Goal: Task Accomplishment & Management: Complete application form

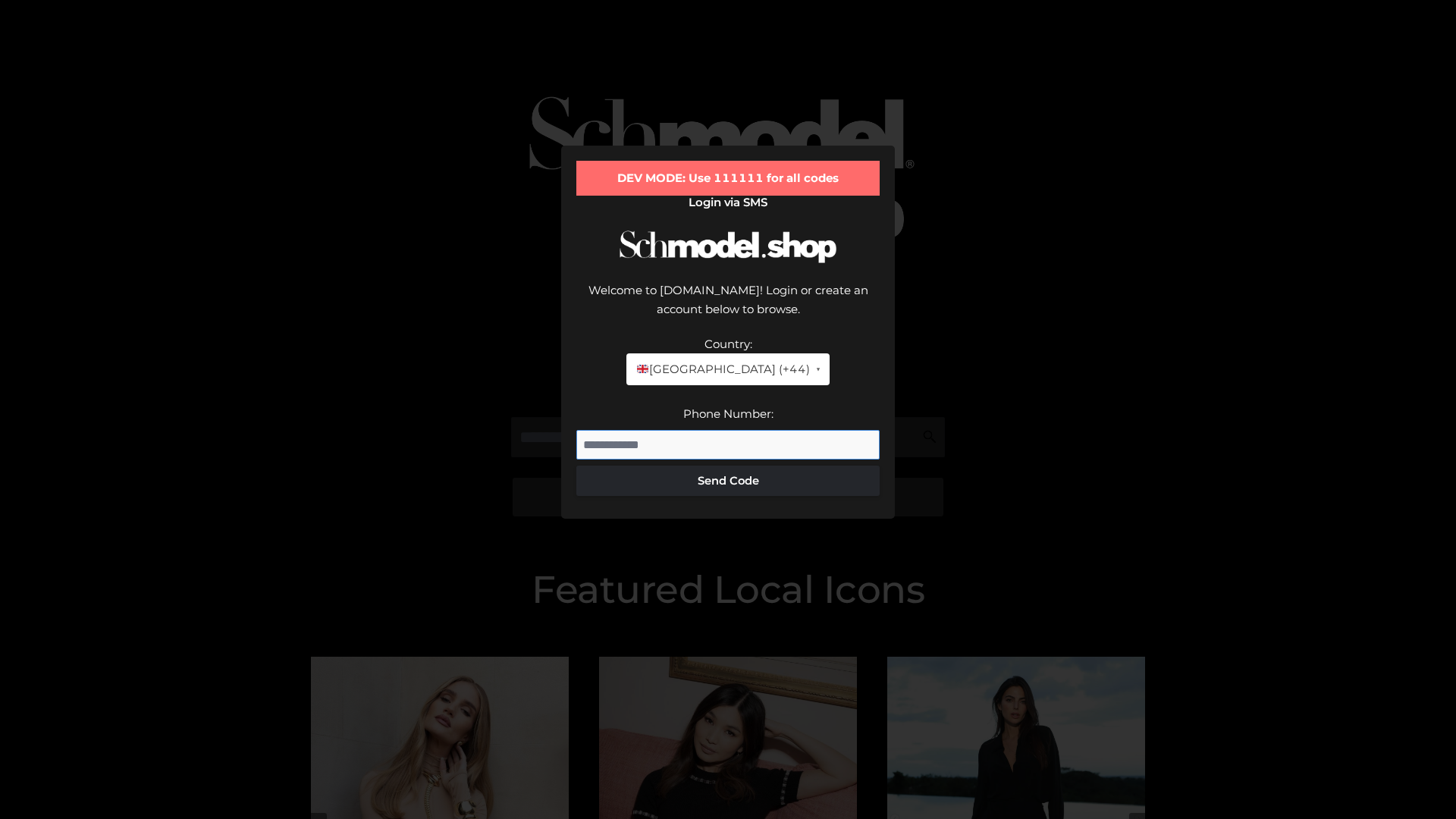
click at [728, 430] on input "Phone Number:" at bounding box center [728, 446] width 303 height 31
type input "**********"
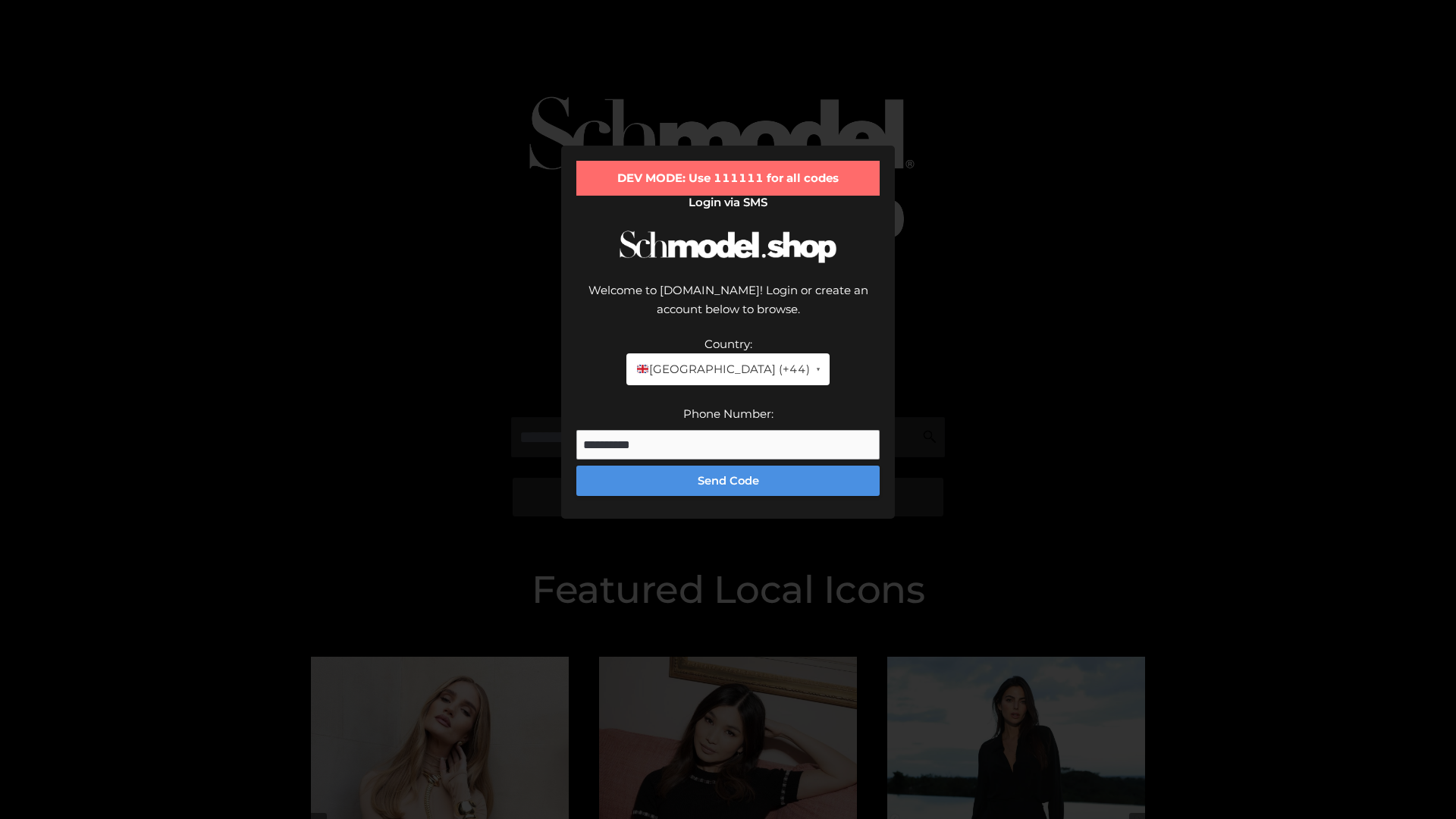
click at [728, 466] on button "Send Code" at bounding box center [728, 481] width 303 height 31
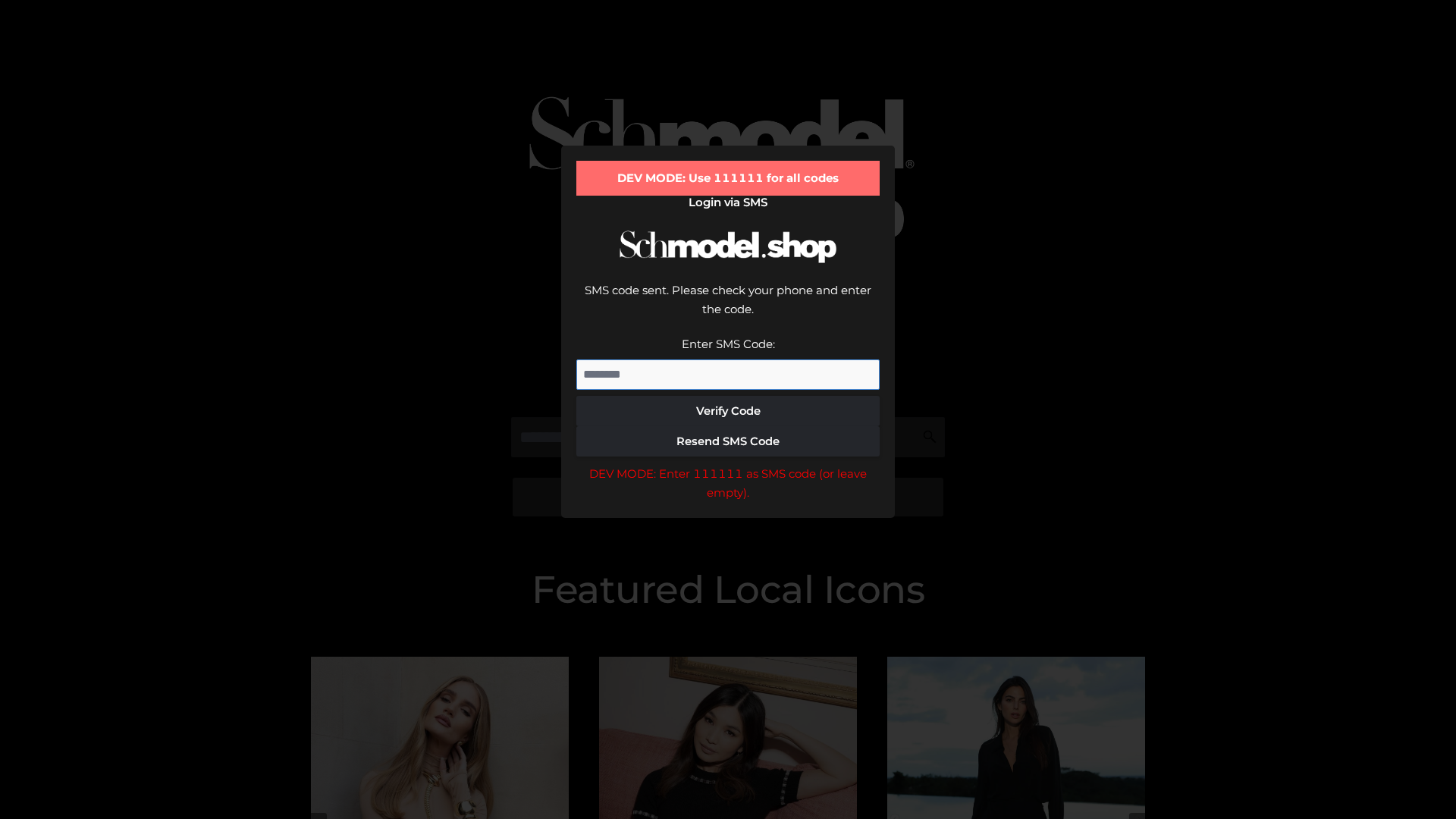
click at [728, 360] on input "Enter SMS Code:" at bounding box center [728, 375] width 303 height 31
type input "******"
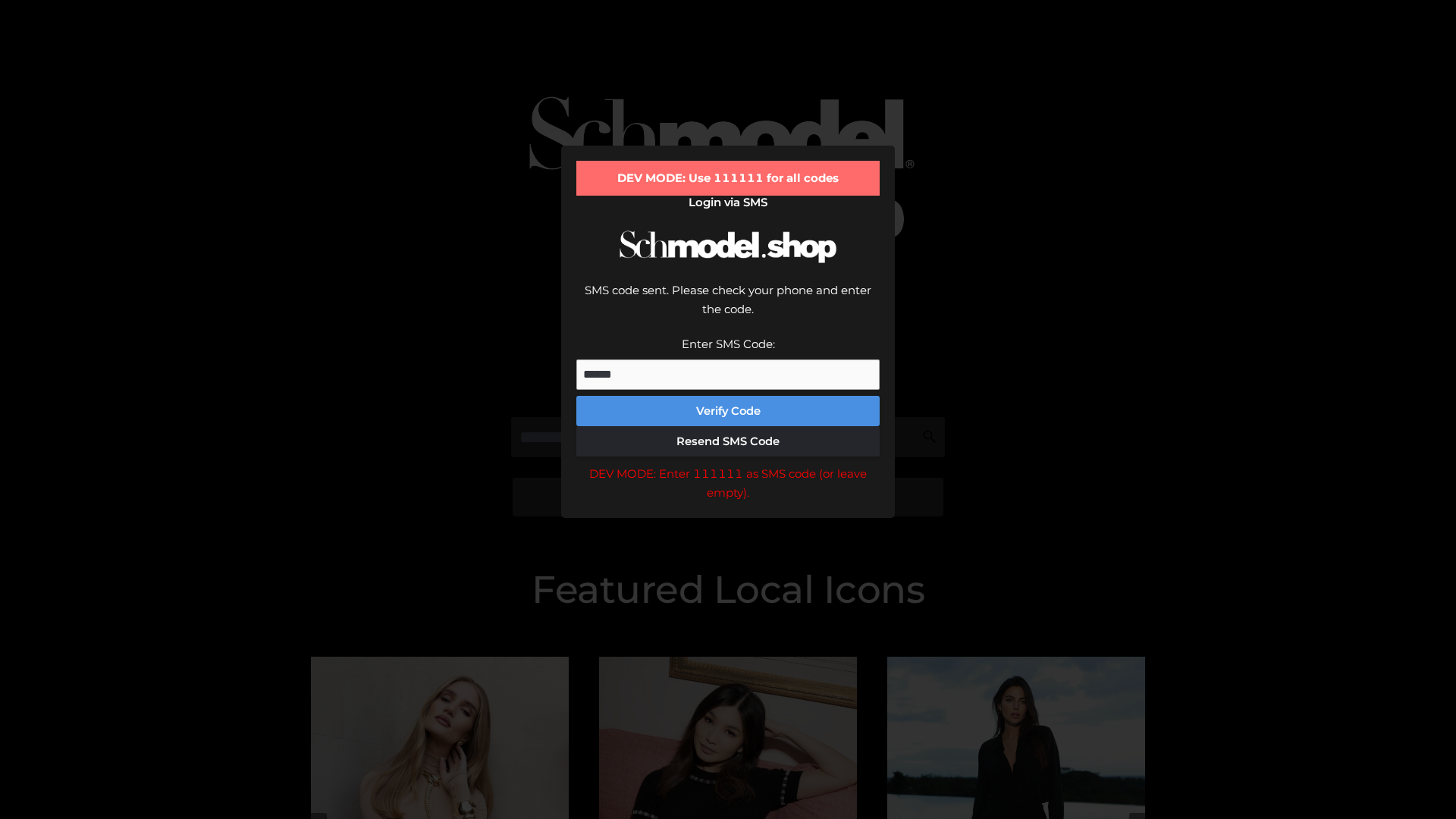
click at [728, 396] on button "Verify Code" at bounding box center [728, 411] width 303 height 31
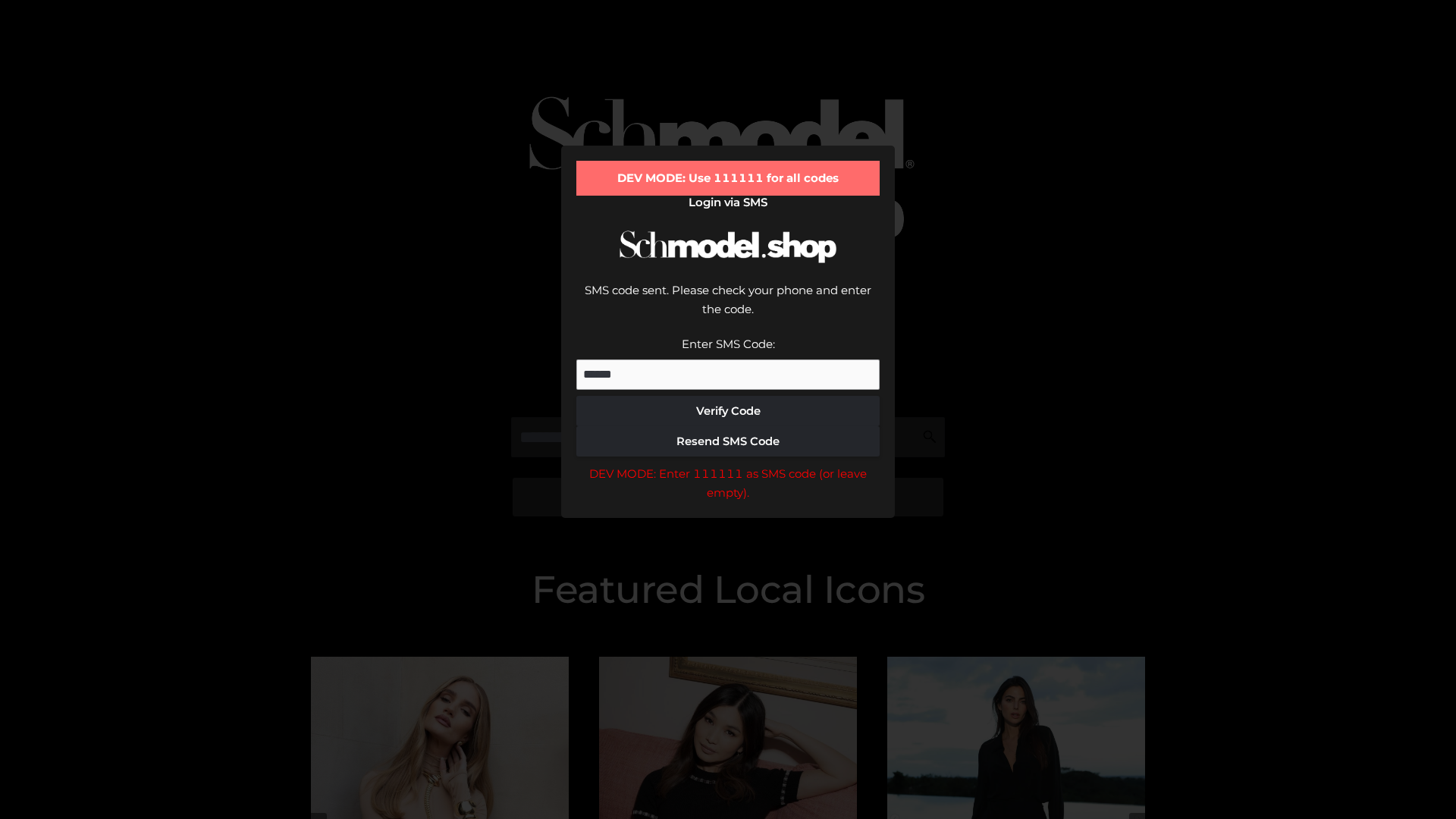
click at [728, 465] on div "DEV MODE: Enter 111111 as SMS code (or leave empty)." at bounding box center [728, 484] width 303 height 38
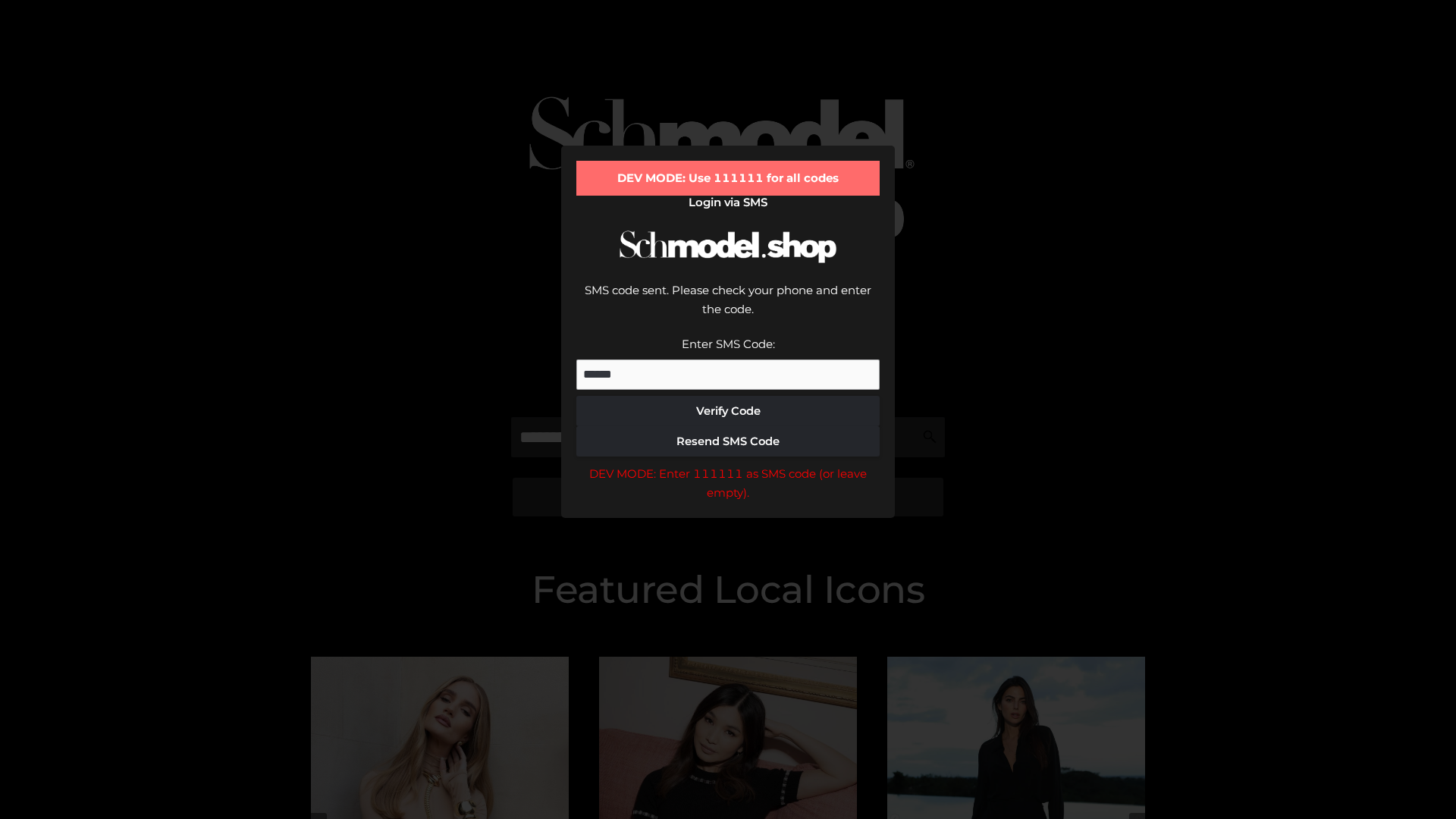
click at [728, 465] on div "DEV MODE: Enter 111111 as SMS code (or leave empty)." at bounding box center [728, 484] width 303 height 38
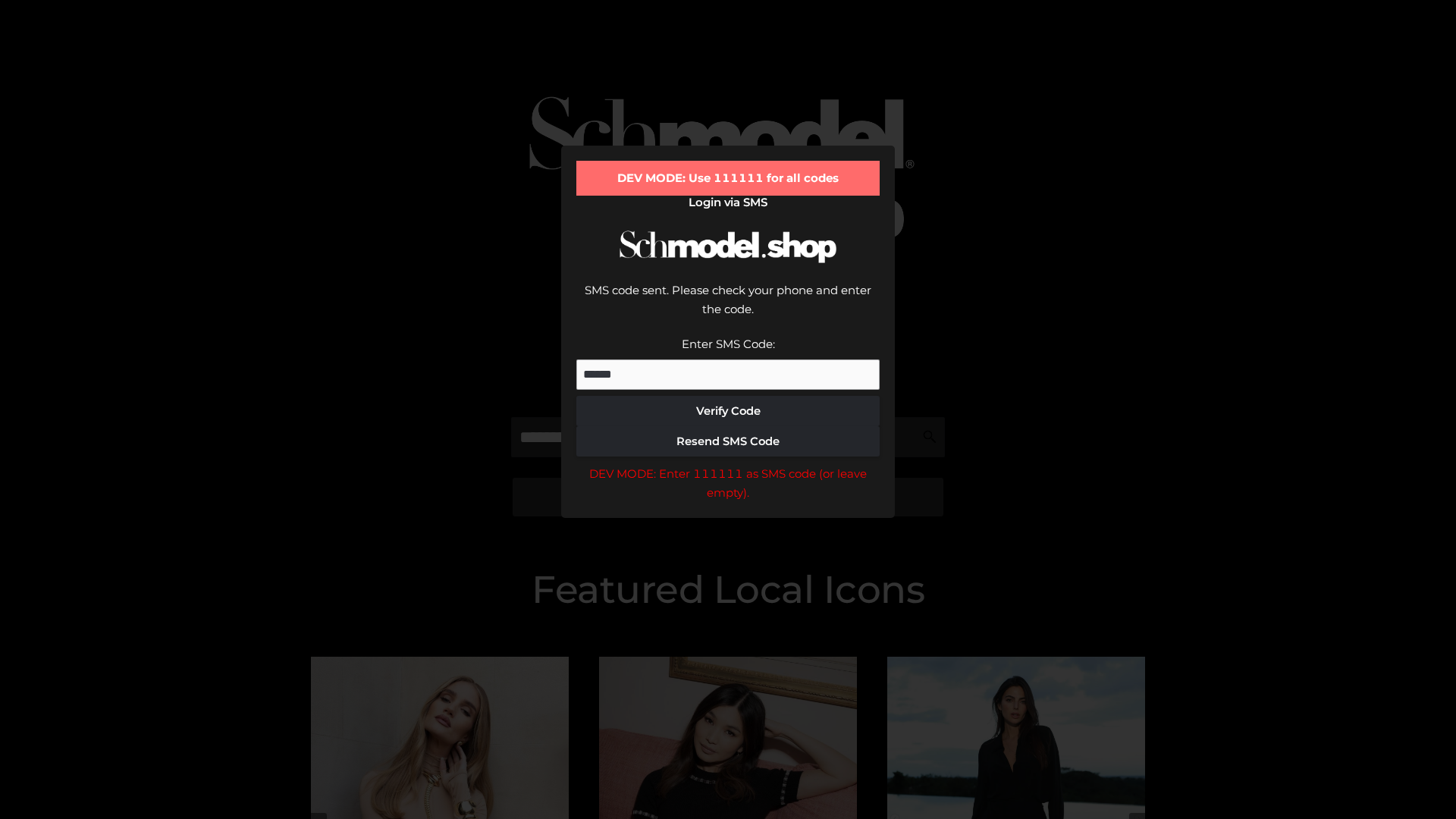
click at [728, 465] on div "DEV MODE: Enter 111111 as SMS code (or leave empty)." at bounding box center [728, 484] width 303 height 38
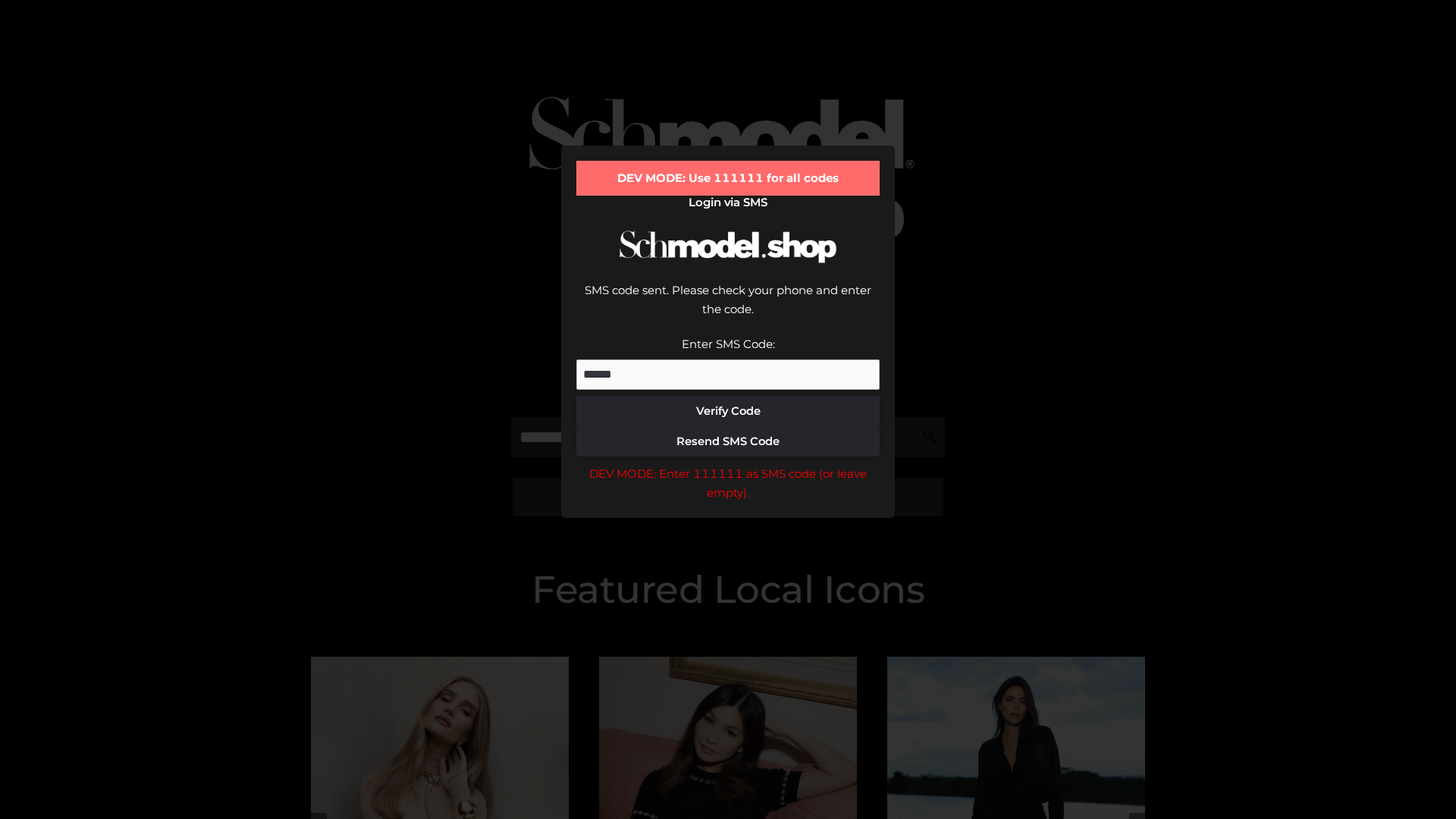
click at [728, 465] on div "DEV MODE: Enter 111111 as SMS code (or leave empty)." at bounding box center [728, 484] width 303 height 38
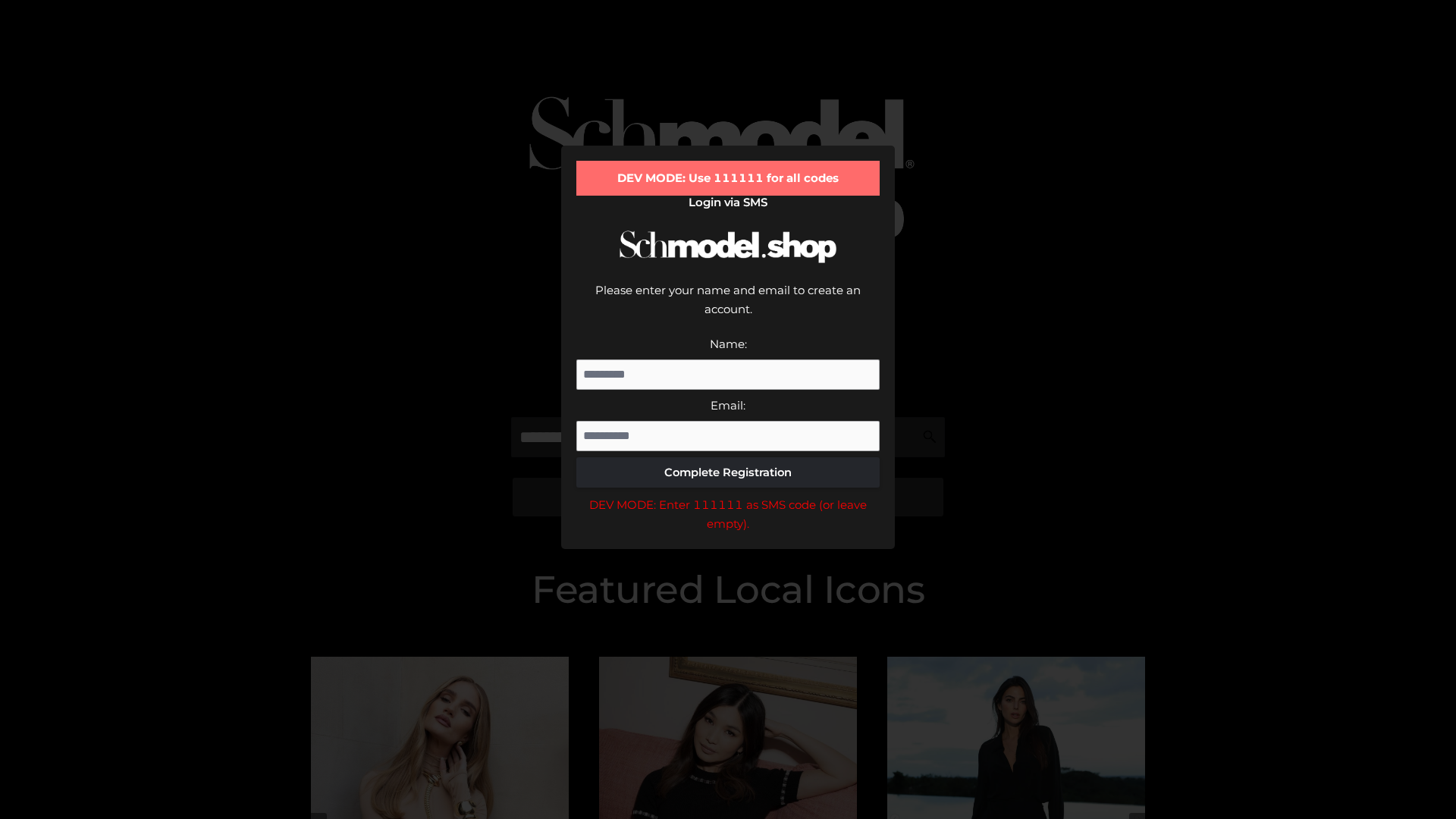
click at [728, 495] on div "DEV MODE: Enter 111111 as SMS code (or leave empty)." at bounding box center [728, 515] width 303 height 38
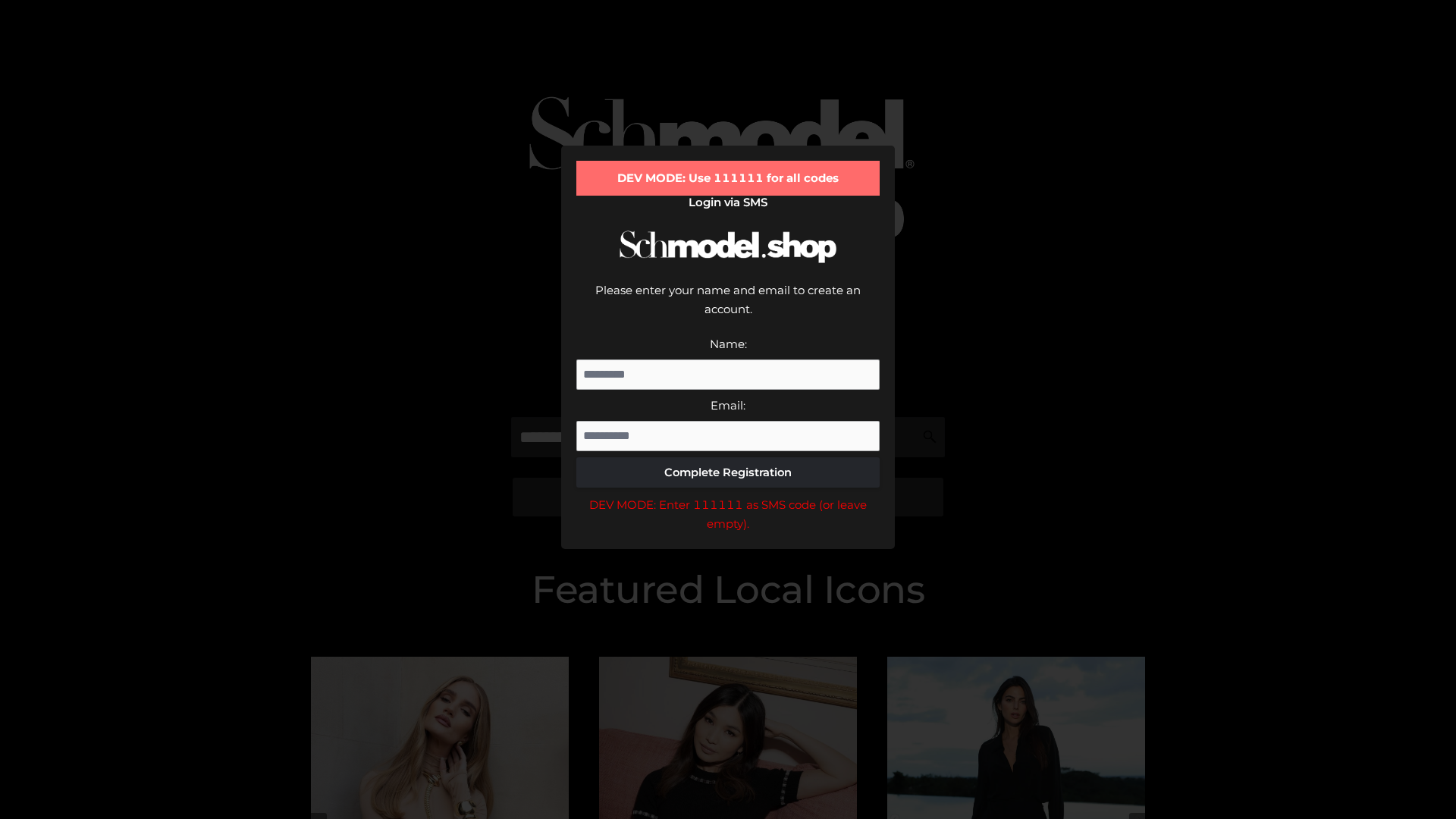
click at [728, 495] on div "DEV MODE: Enter 111111 as SMS code (or leave empty)." at bounding box center [728, 515] width 303 height 38
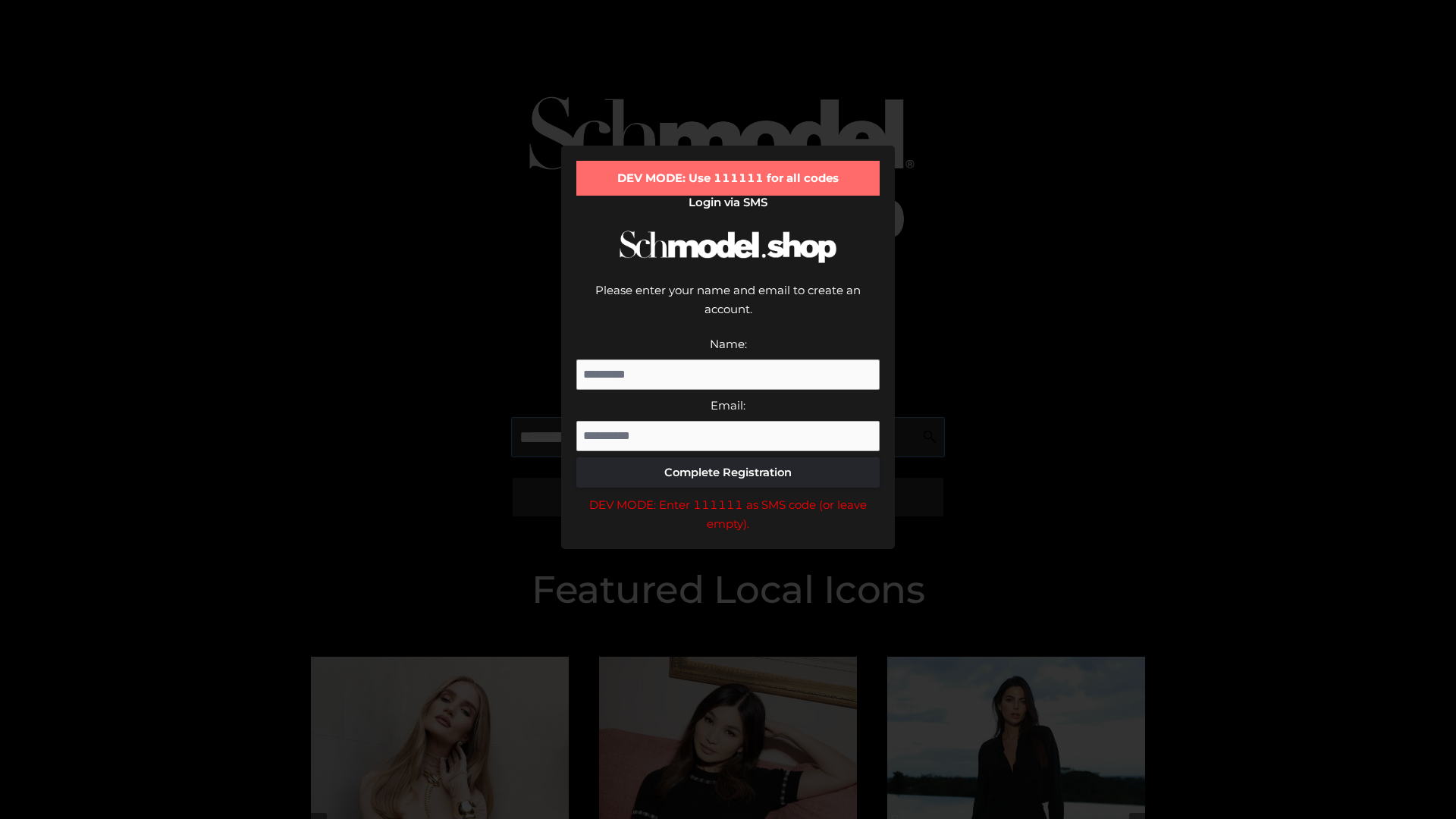
scroll to position [0, 78]
click at [728, 495] on div "DEV MODE: Enter 111111 as SMS code (or leave empty)." at bounding box center [728, 515] width 303 height 38
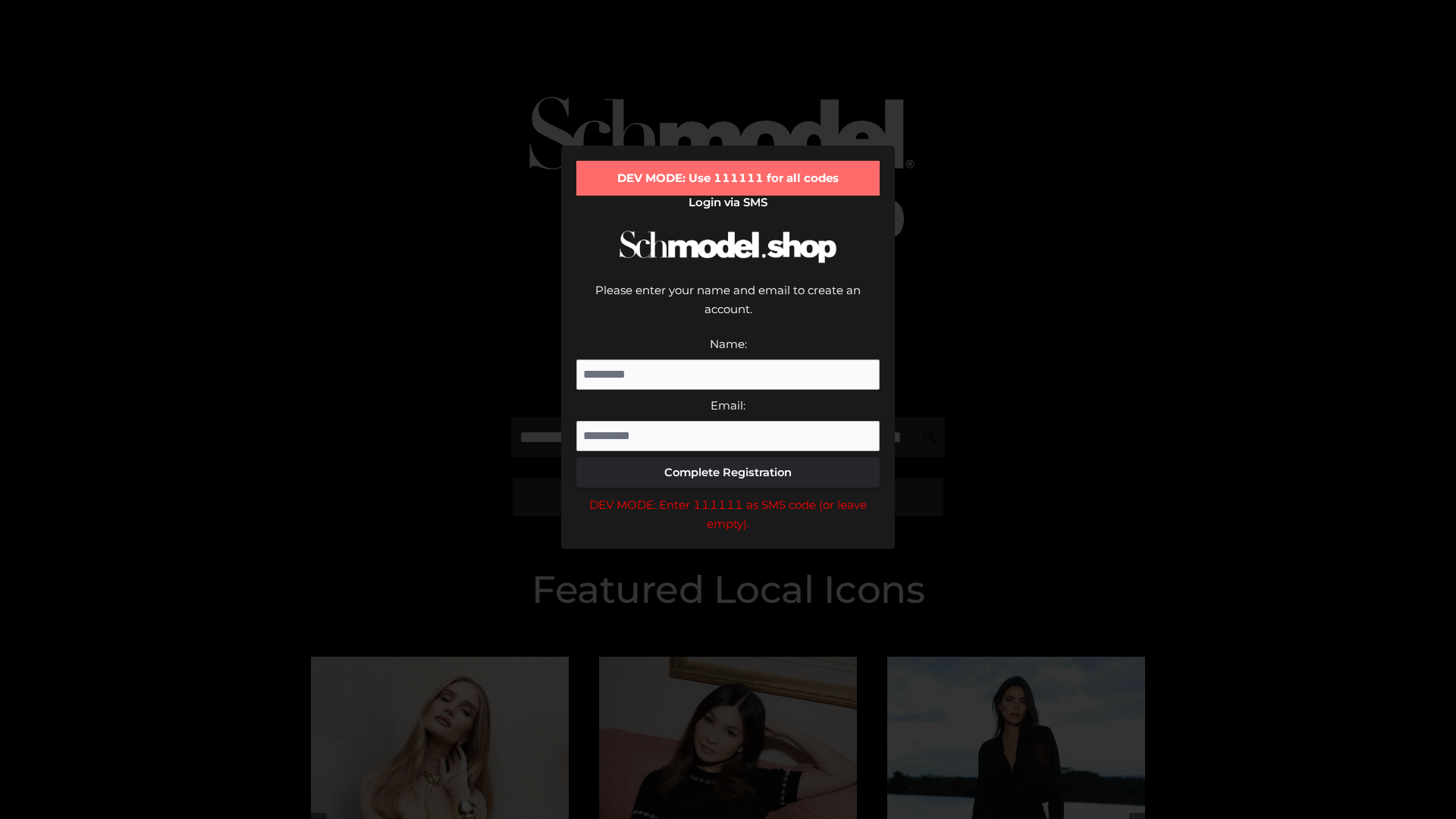
click at [728, 495] on div "DEV MODE: Enter 111111 as SMS code (or leave empty)." at bounding box center [728, 515] width 303 height 38
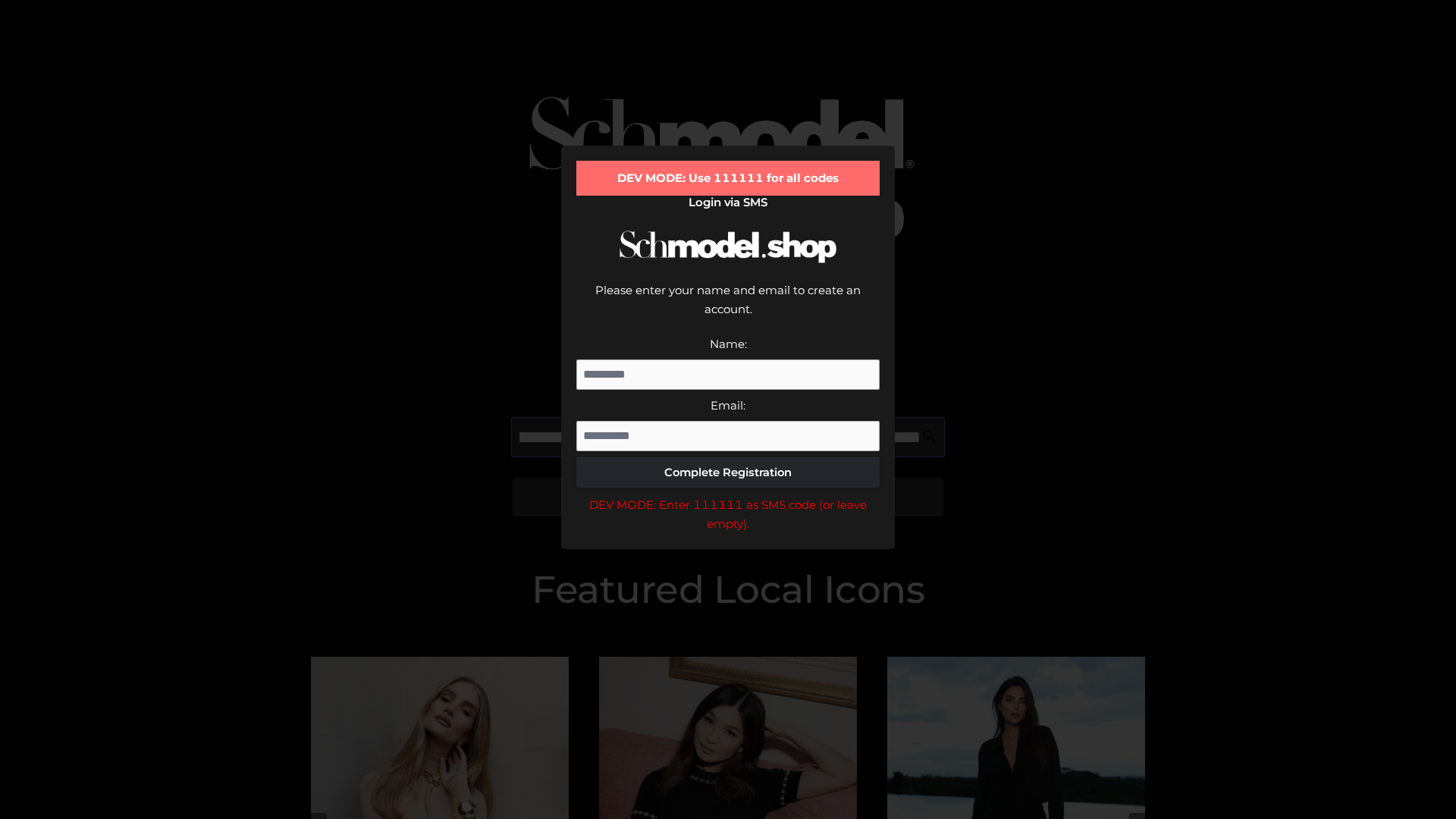
scroll to position [0, 165]
click at [728, 495] on div "DEV MODE: Enter 111111 as SMS code (or leave empty)." at bounding box center [728, 515] width 303 height 38
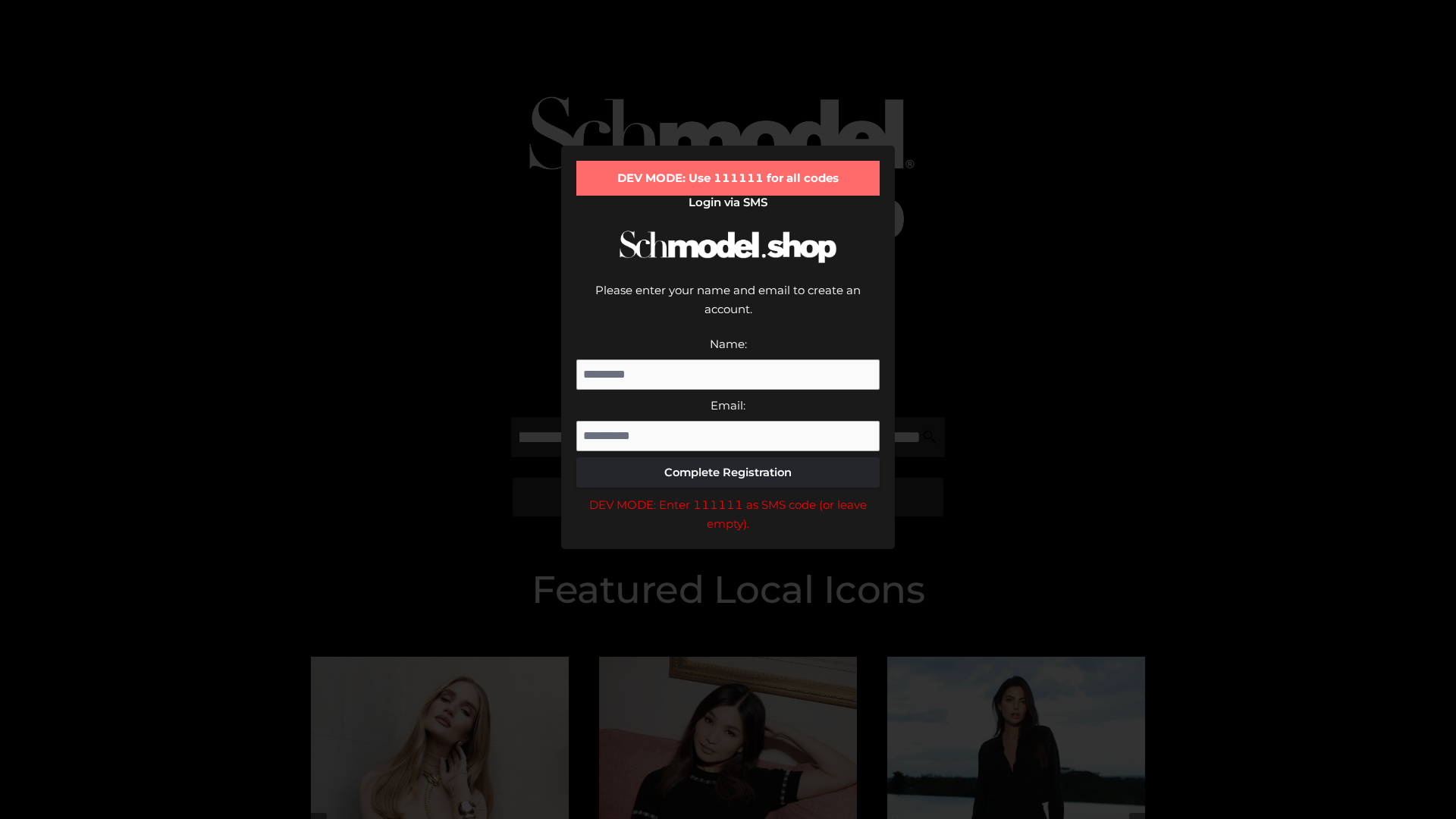
click at [728, 495] on div "DEV MODE: Enter 111111 as SMS code (or leave empty)." at bounding box center [728, 515] width 303 height 38
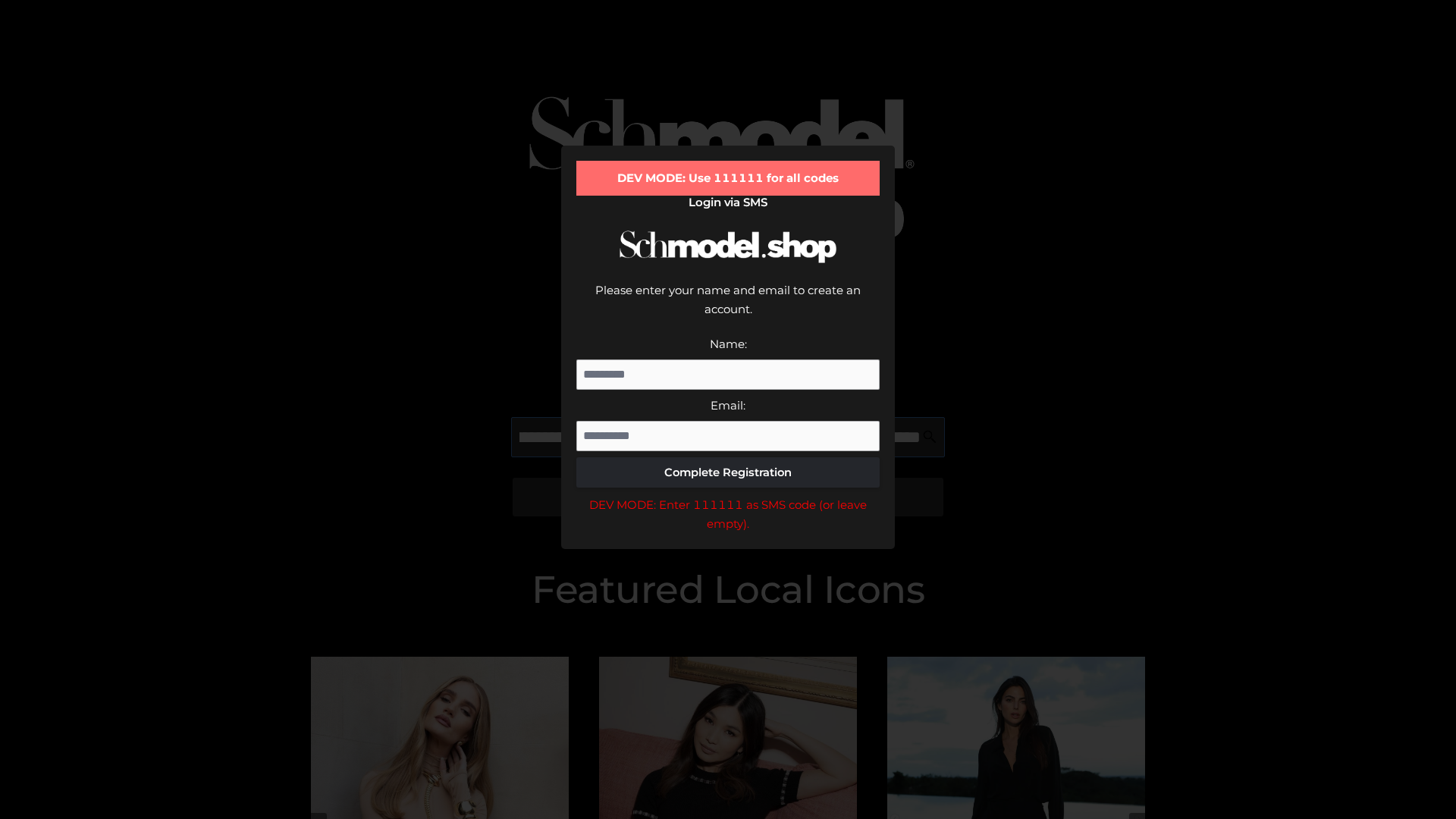
scroll to position [0, 257]
click at [728, 495] on div "DEV MODE: Enter 111111 as SMS code (or leave empty)." at bounding box center [728, 515] width 303 height 38
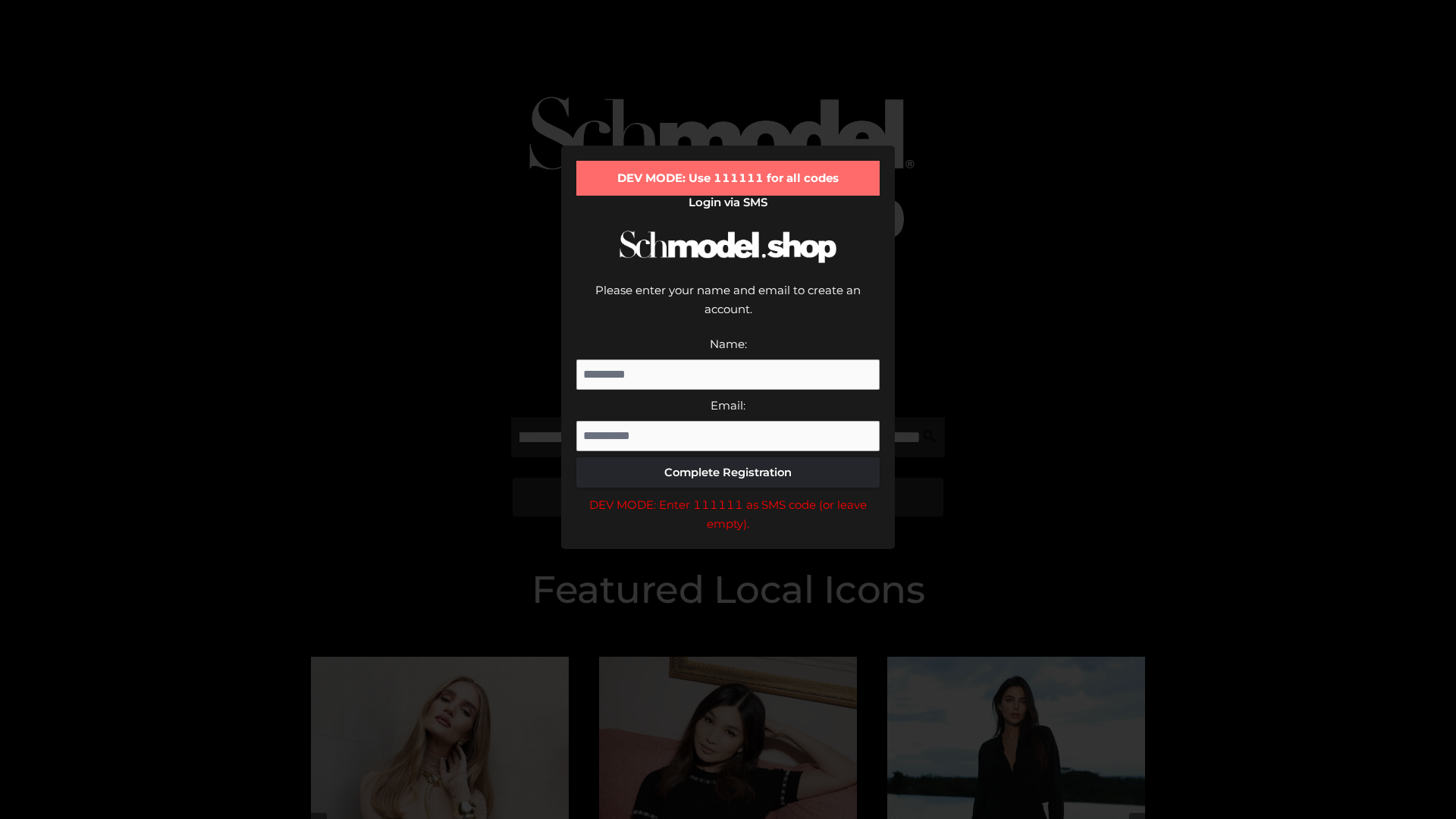
click at [728, 495] on div "DEV MODE: Enter 111111 as SMS code (or leave empty)." at bounding box center [728, 515] width 303 height 38
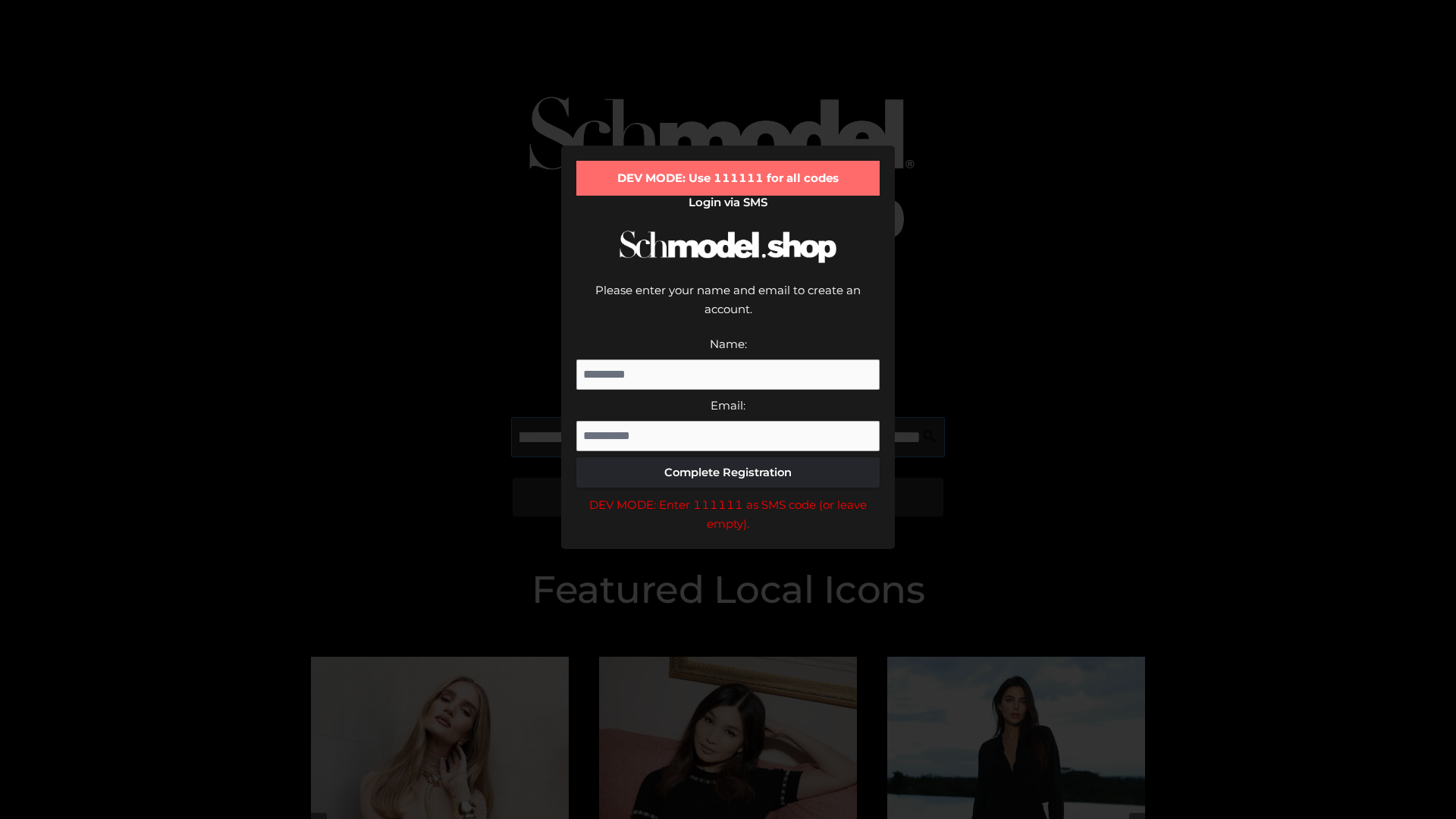
scroll to position [0, 352]
click at [728, 495] on div "DEV MODE: Enter 111111 as SMS code (or leave empty)." at bounding box center [728, 515] width 303 height 38
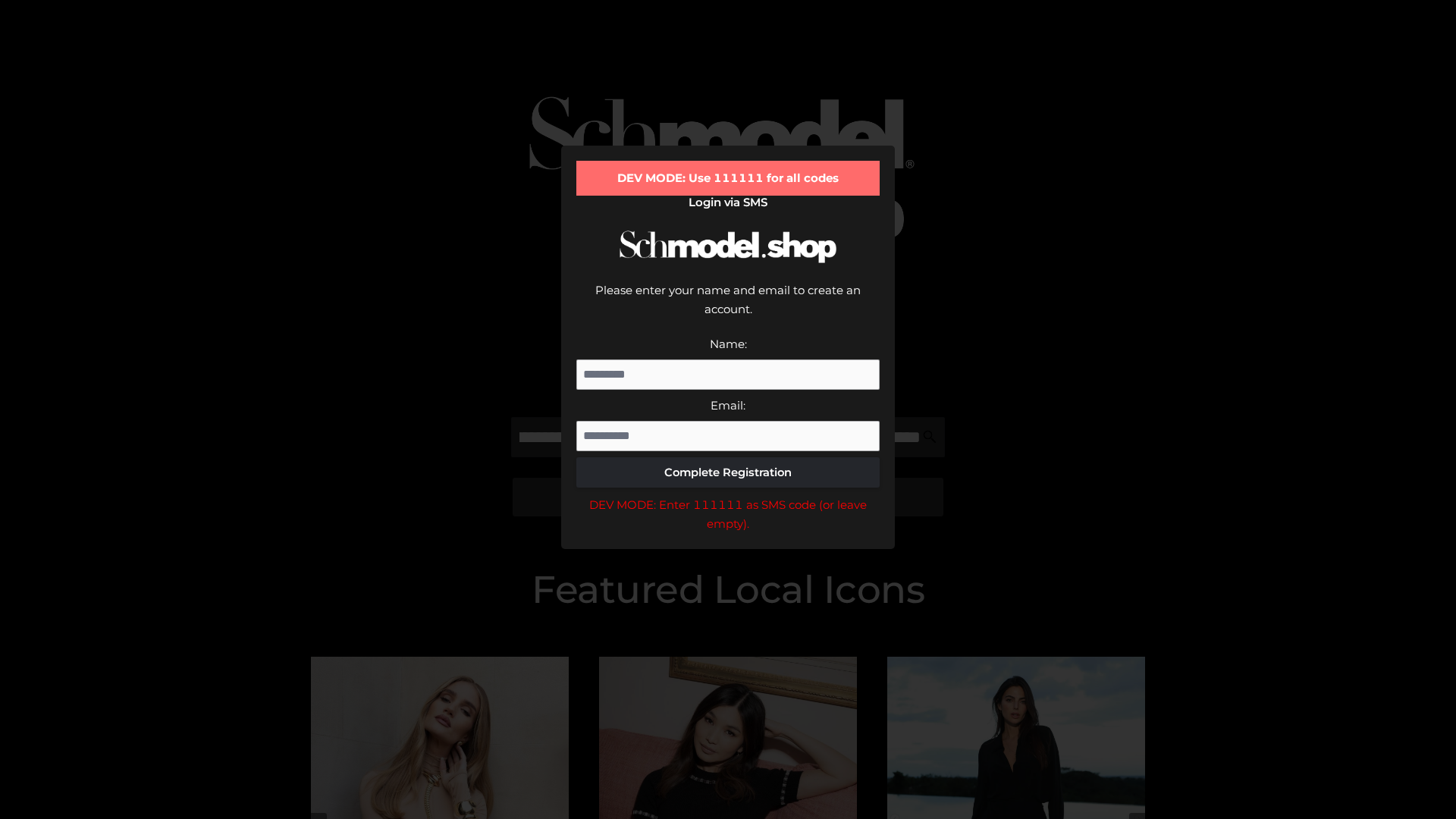
click at [728, 495] on div "DEV MODE: Enter 111111 as SMS code (or leave empty)." at bounding box center [728, 515] width 303 height 38
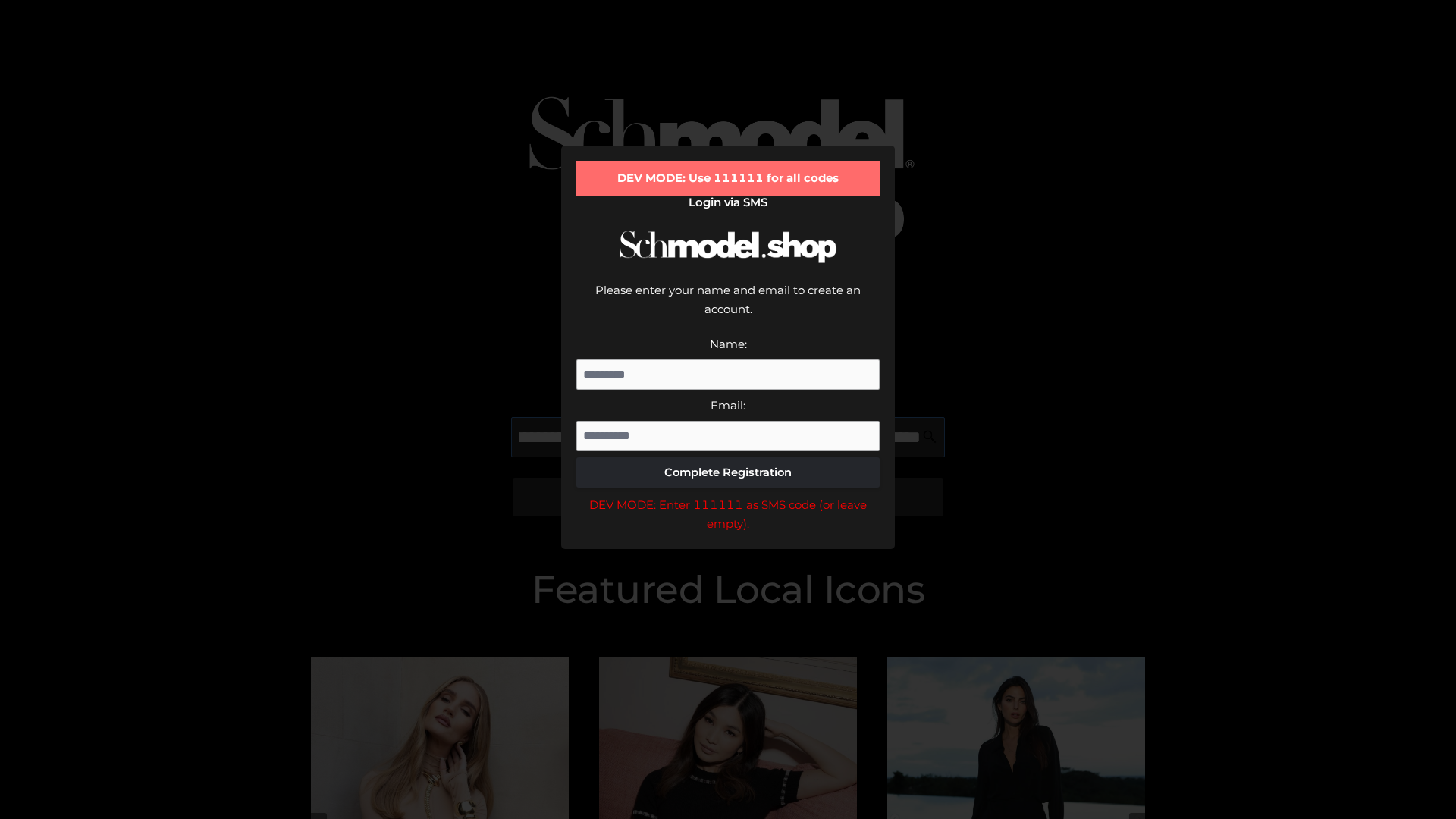
scroll to position [0, 440]
click at [728, 495] on div "DEV MODE: Enter 111111 as SMS code (or leave empty)." at bounding box center [728, 515] width 303 height 38
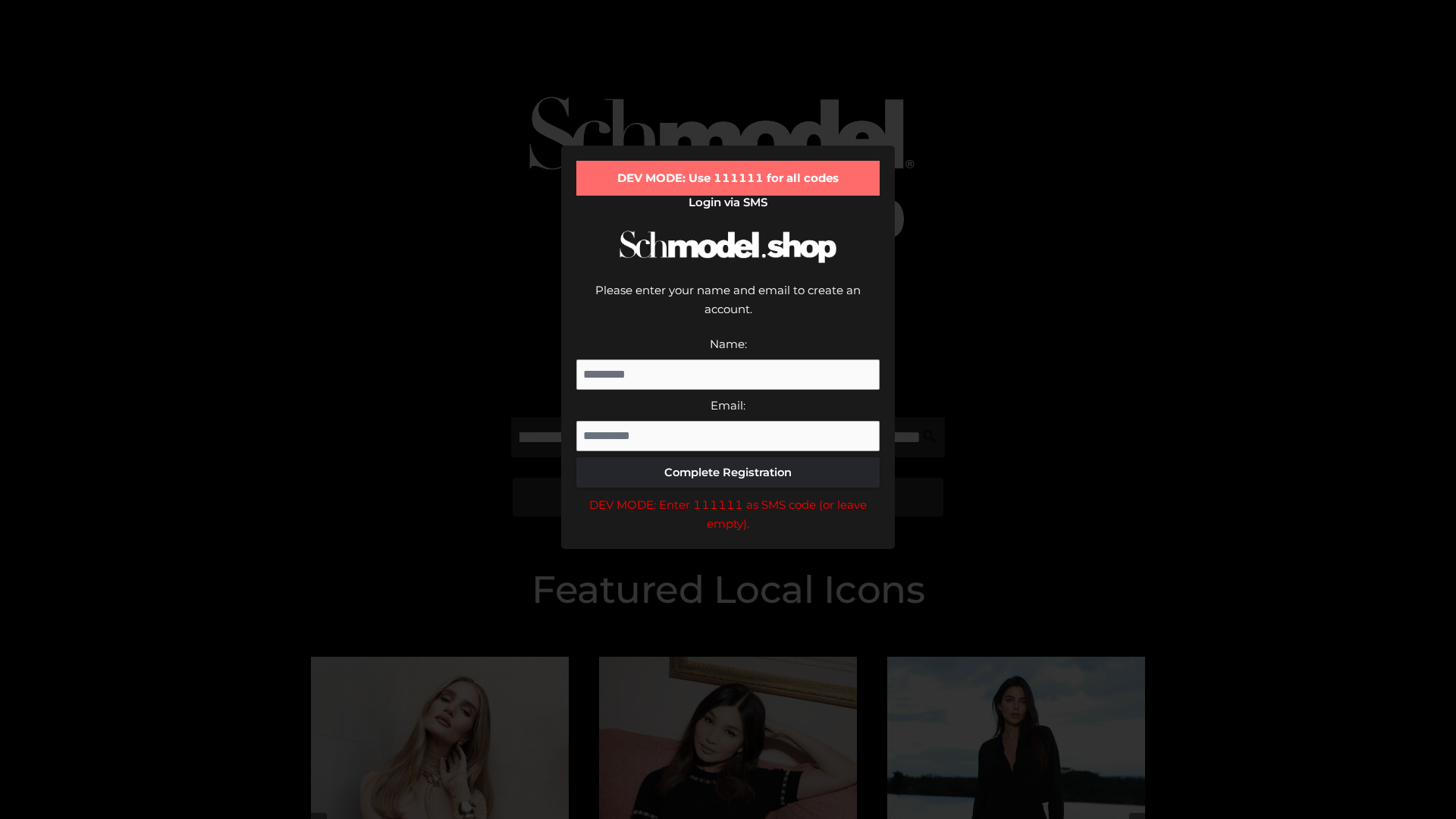
click at [728, 495] on div "DEV MODE: Enter 111111 as SMS code (or leave empty)." at bounding box center [728, 515] width 303 height 38
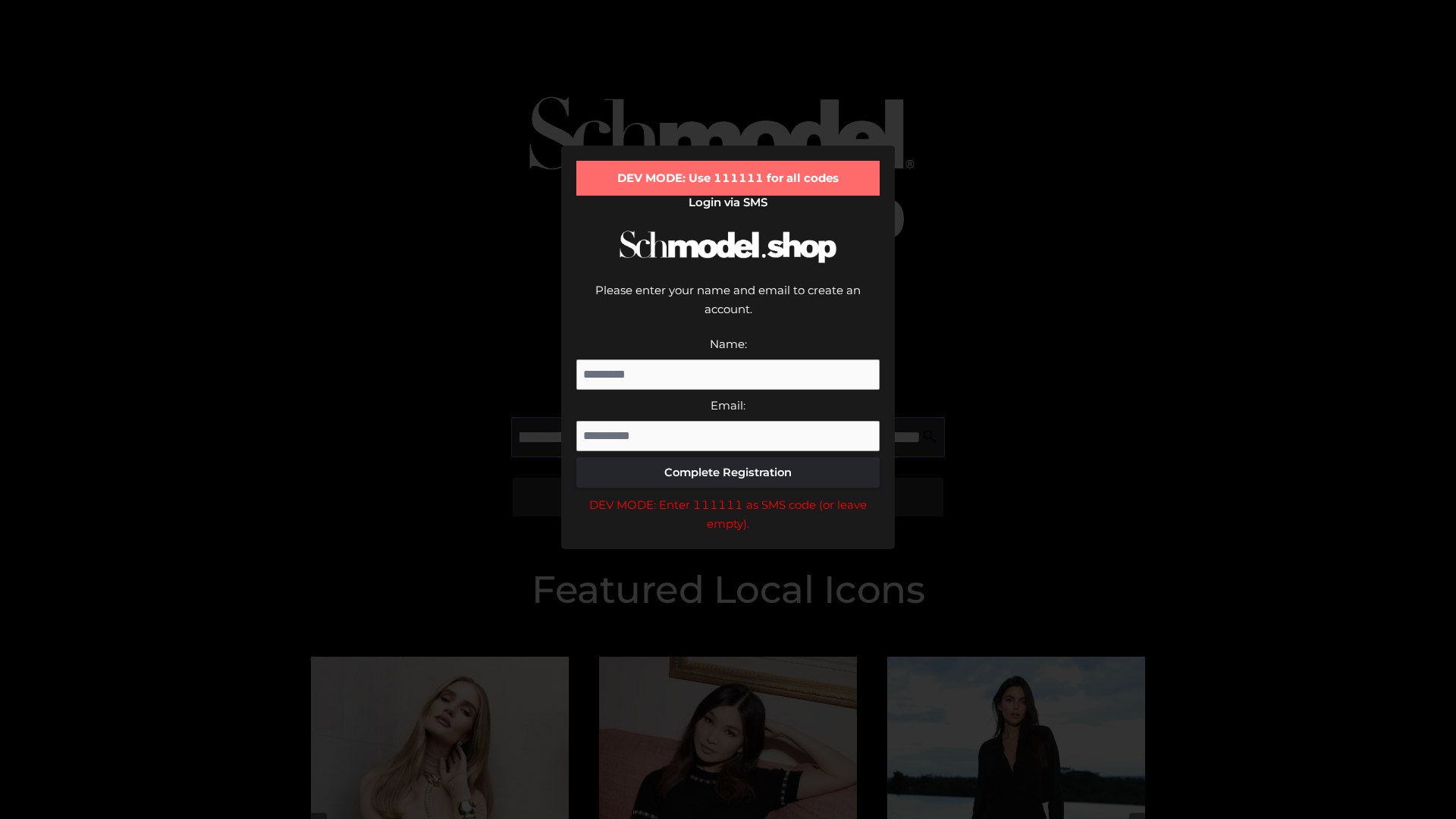
scroll to position [0, 532]
click at [728, 495] on div "DEV MODE: Enter 111111 as SMS code (or leave empty)." at bounding box center [728, 515] width 303 height 38
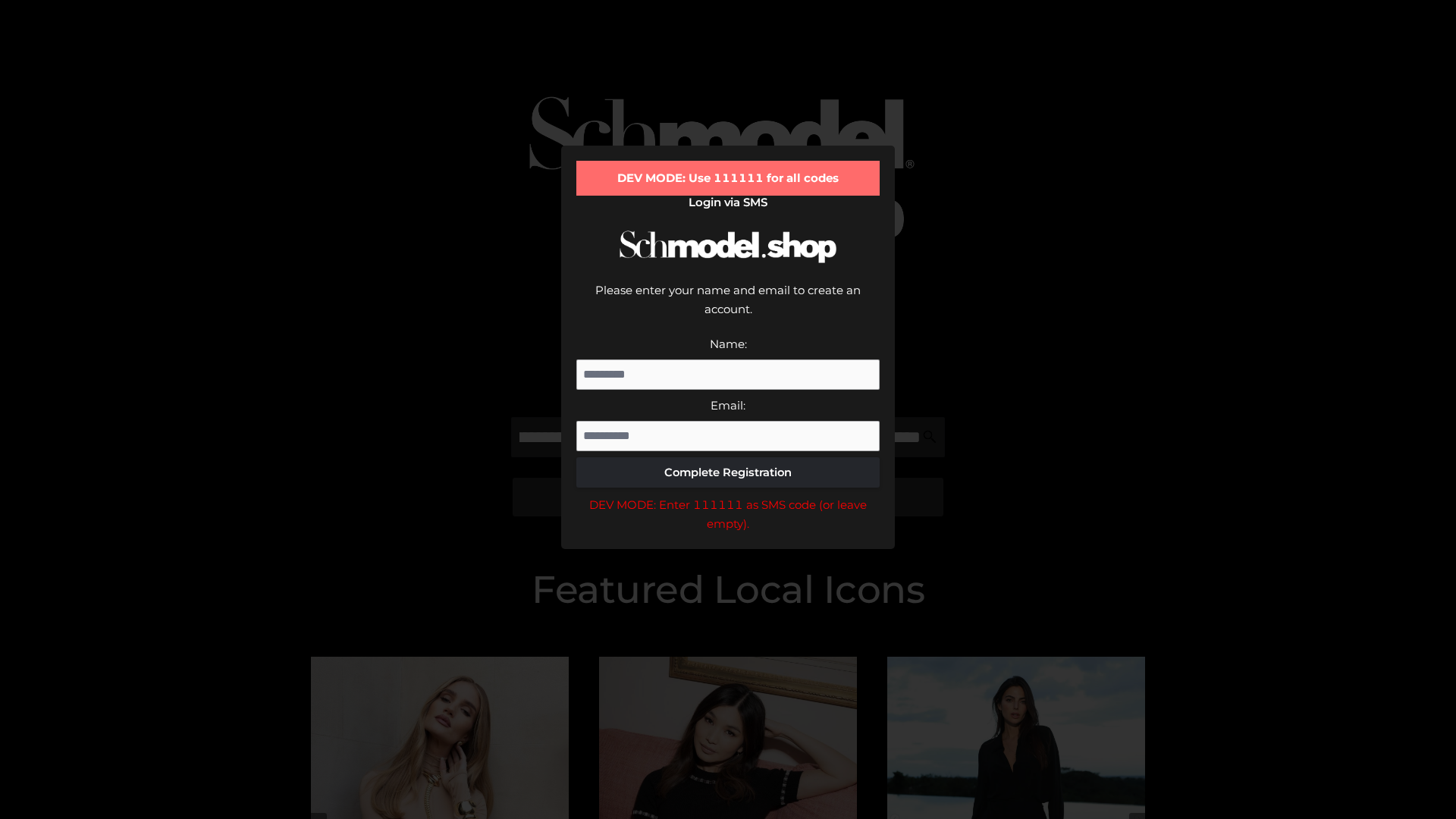
click at [728, 495] on div "DEV MODE: Enter 111111 as SMS code (or leave empty)." at bounding box center [728, 515] width 303 height 38
type input "**********"
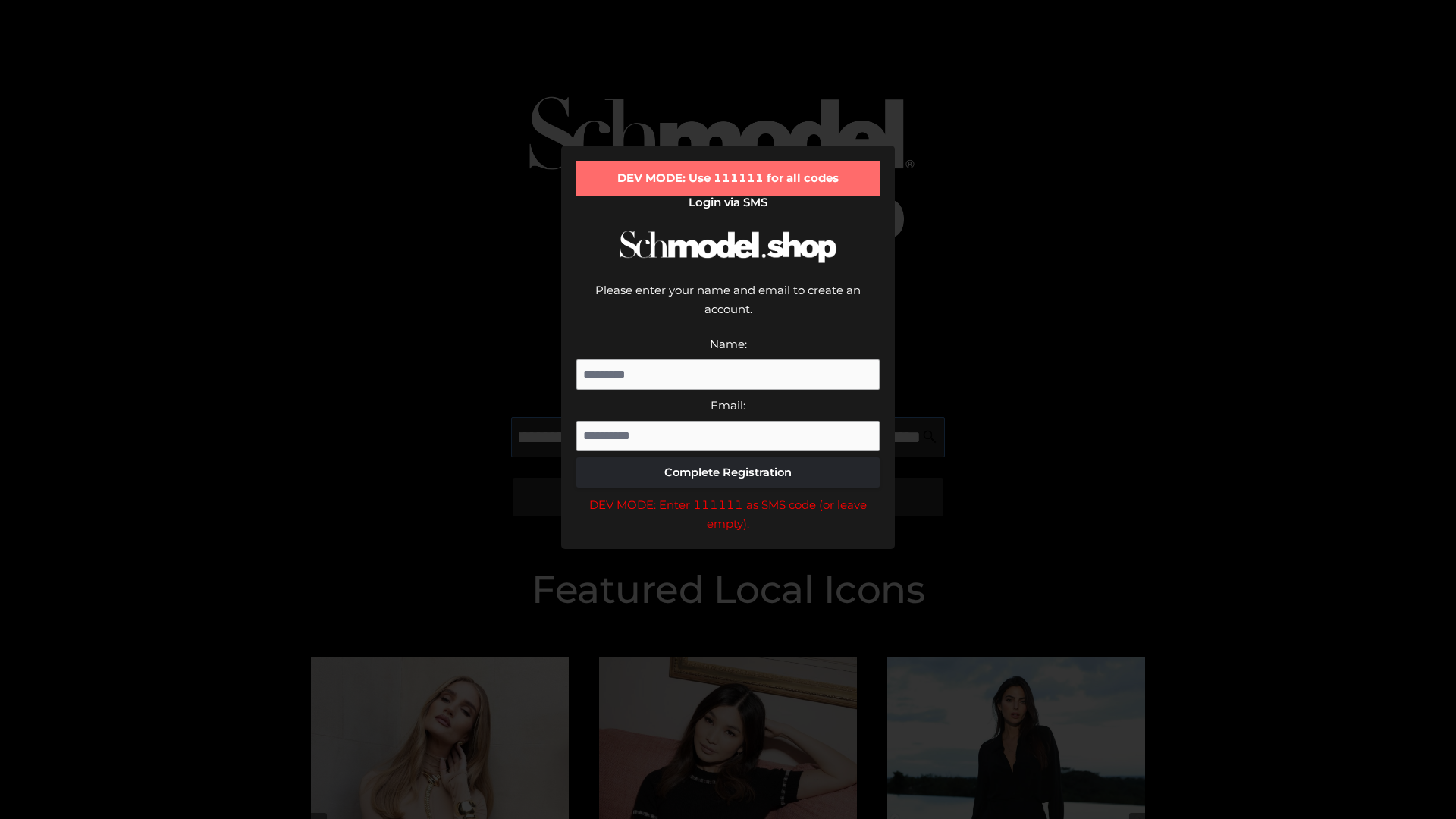
scroll to position [0, 594]
